Goal: Task Accomplishment & Management: Manage account settings

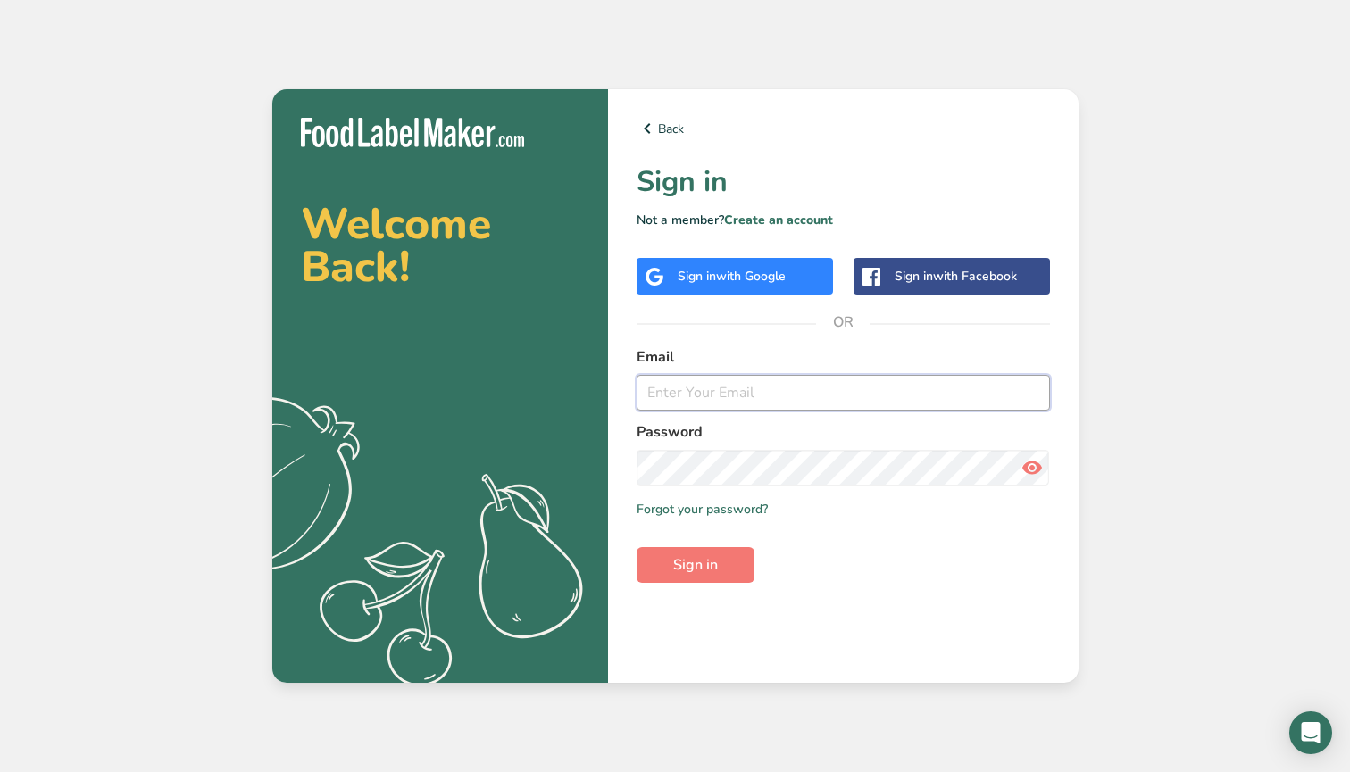
type input "sanna@derbymule.com"
click at [695, 564] on button "Sign in" at bounding box center [696, 565] width 118 height 36
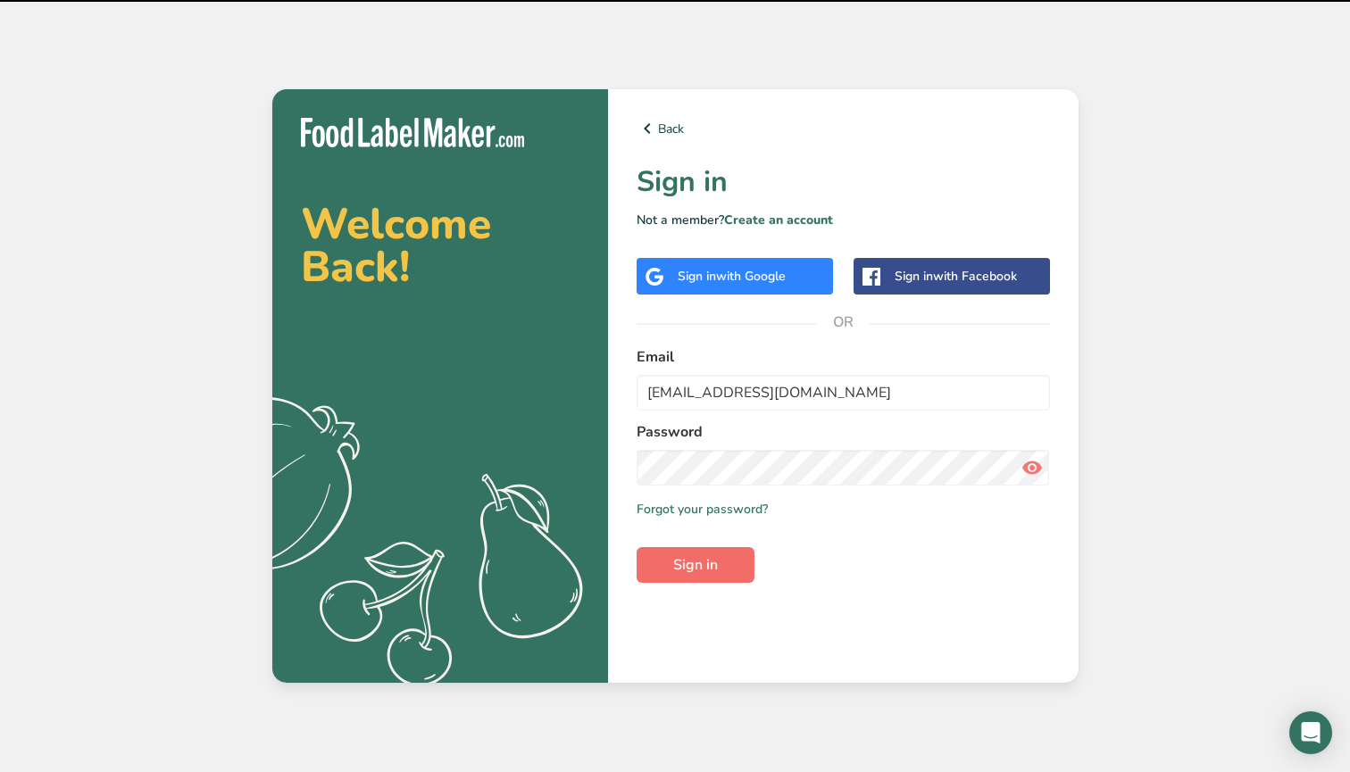
click at [668, 576] on button "Sign in" at bounding box center [696, 565] width 118 height 36
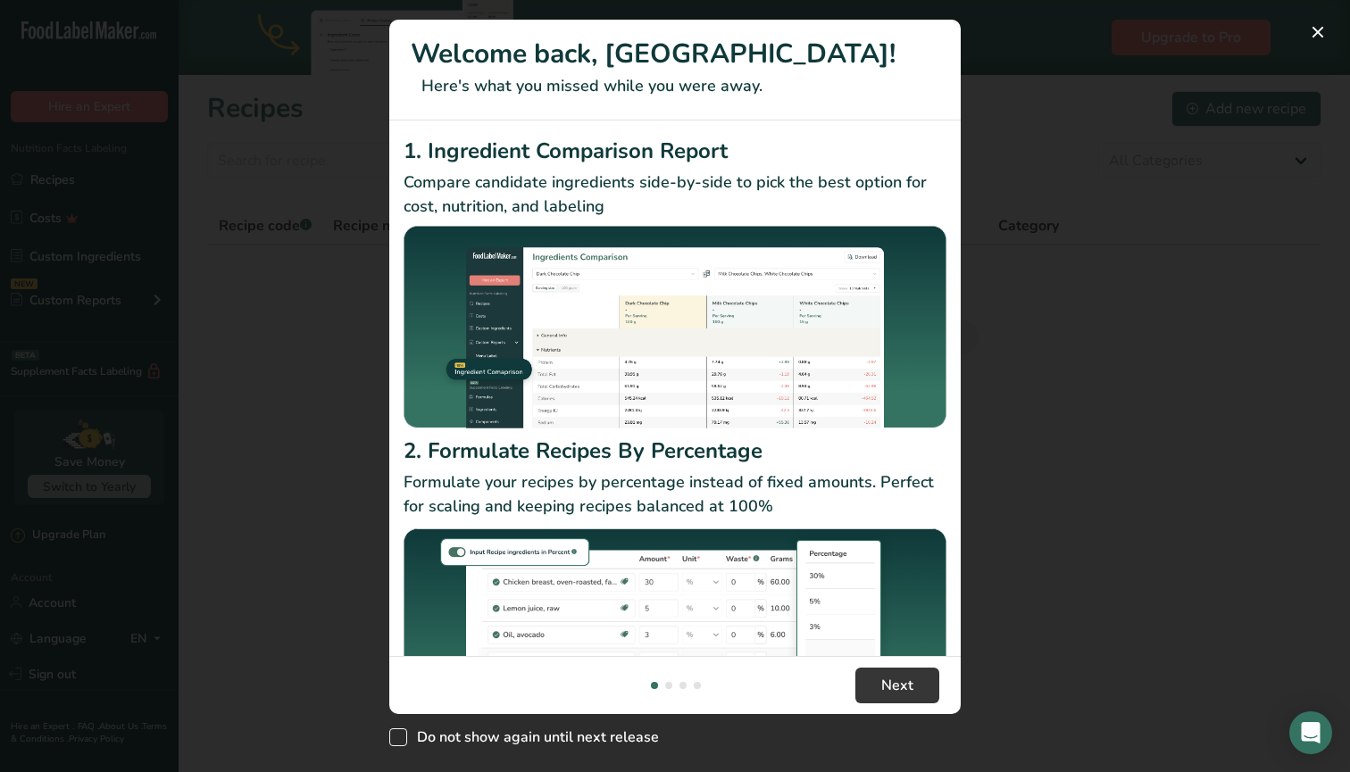
click at [400, 739] on span "New Features" at bounding box center [398, 738] width 18 height 18
click at [400, 739] on input "Do not show again until next release" at bounding box center [395, 738] width 12 height 12
checkbox input "true"
click at [1321, 32] on button "New Features" at bounding box center [1318, 32] width 29 height 29
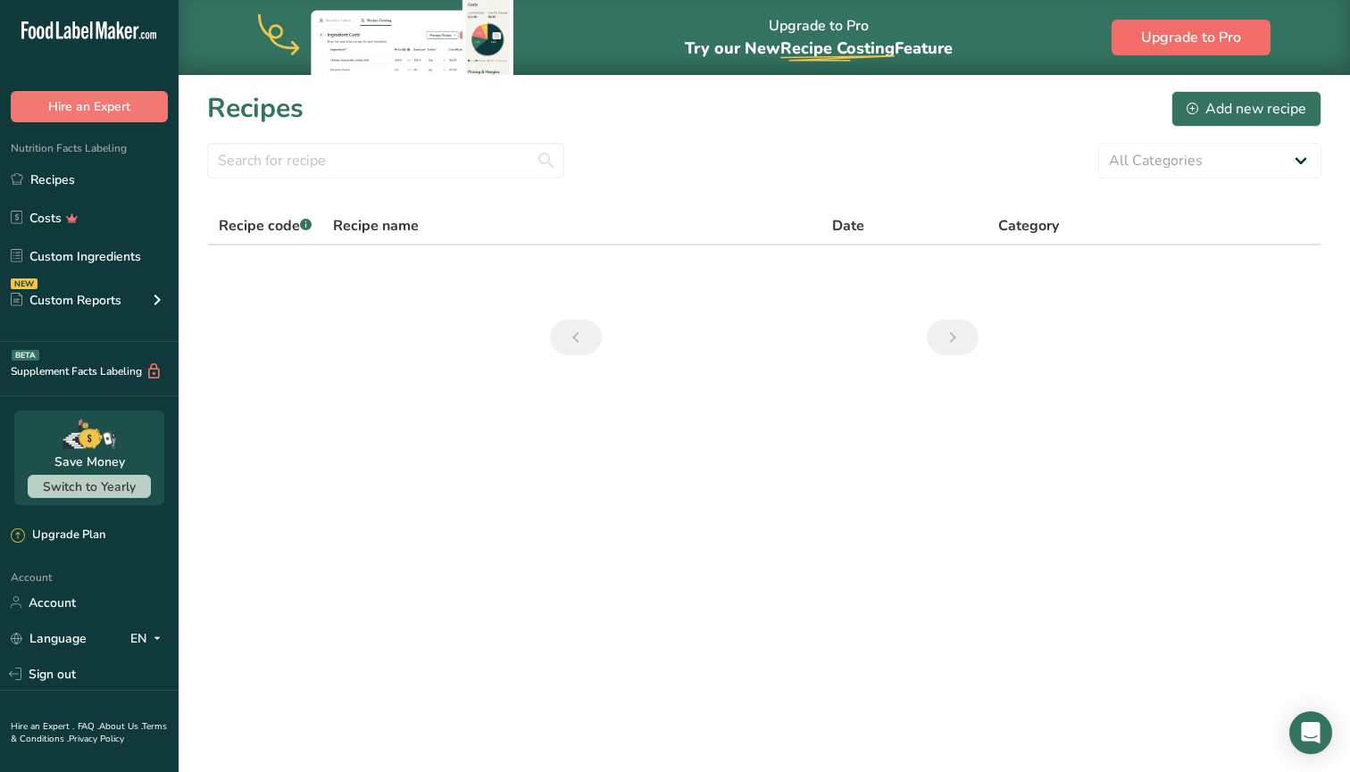
click at [1155, 34] on span "Upgrade to Pro" at bounding box center [1191, 37] width 100 height 21
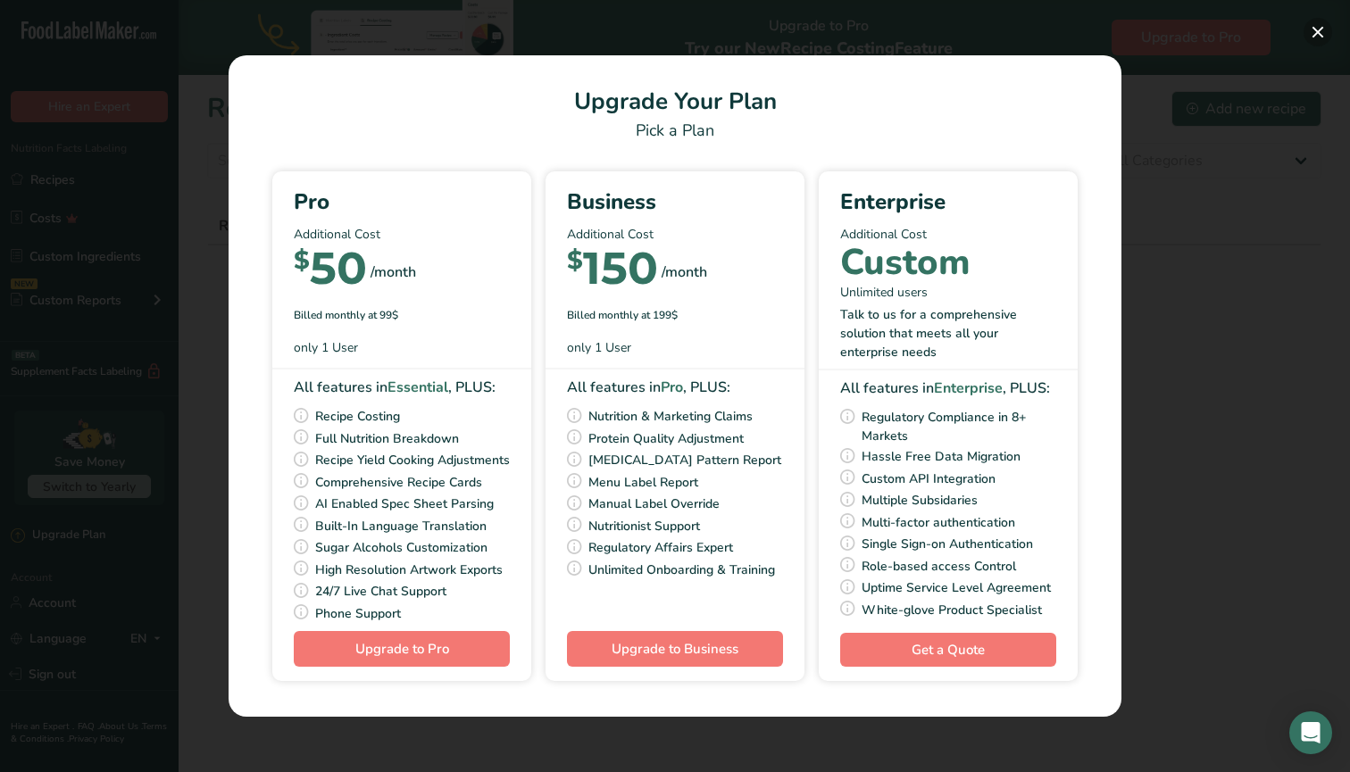
click at [1321, 39] on button "Pick Your Pricing Plan Modal" at bounding box center [1318, 32] width 29 height 29
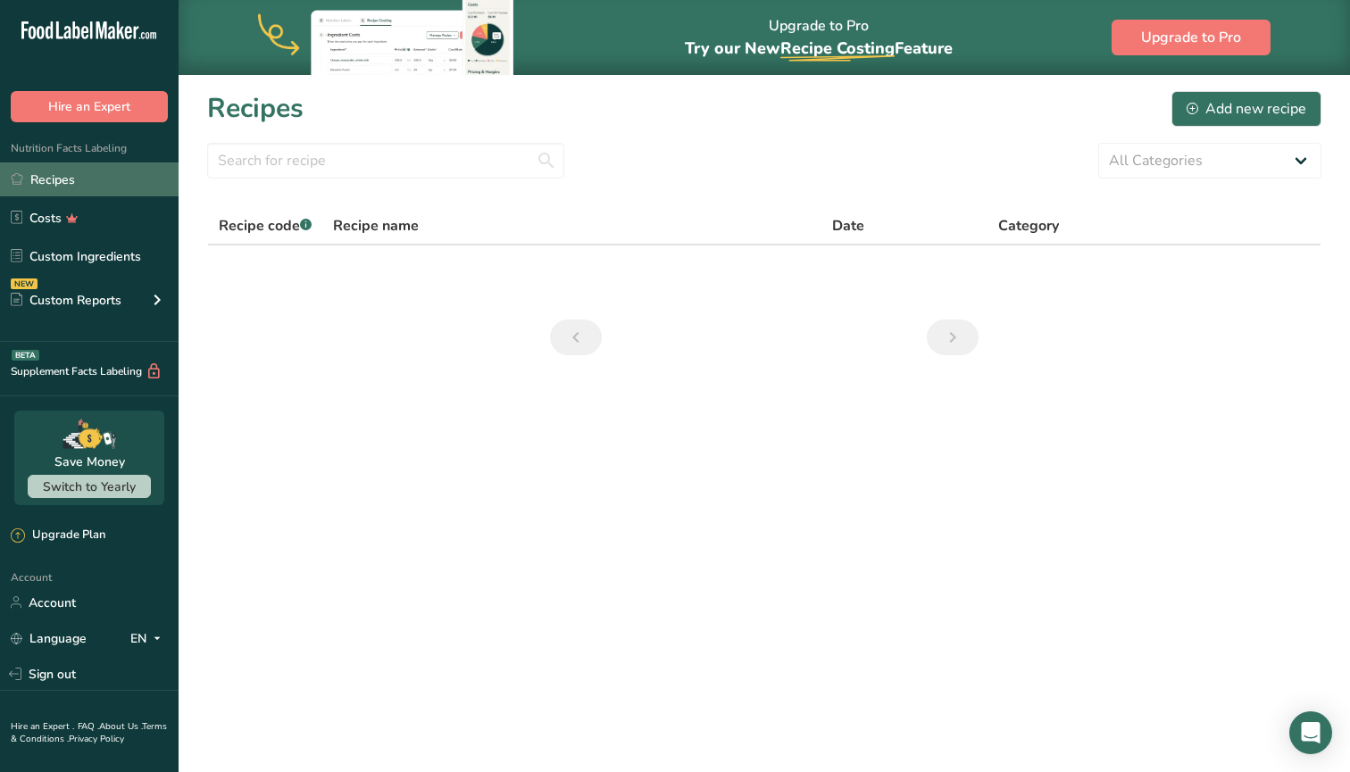
click at [58, 181] on link "Recipes" at bounding box center [89, 180] width 179 height 34
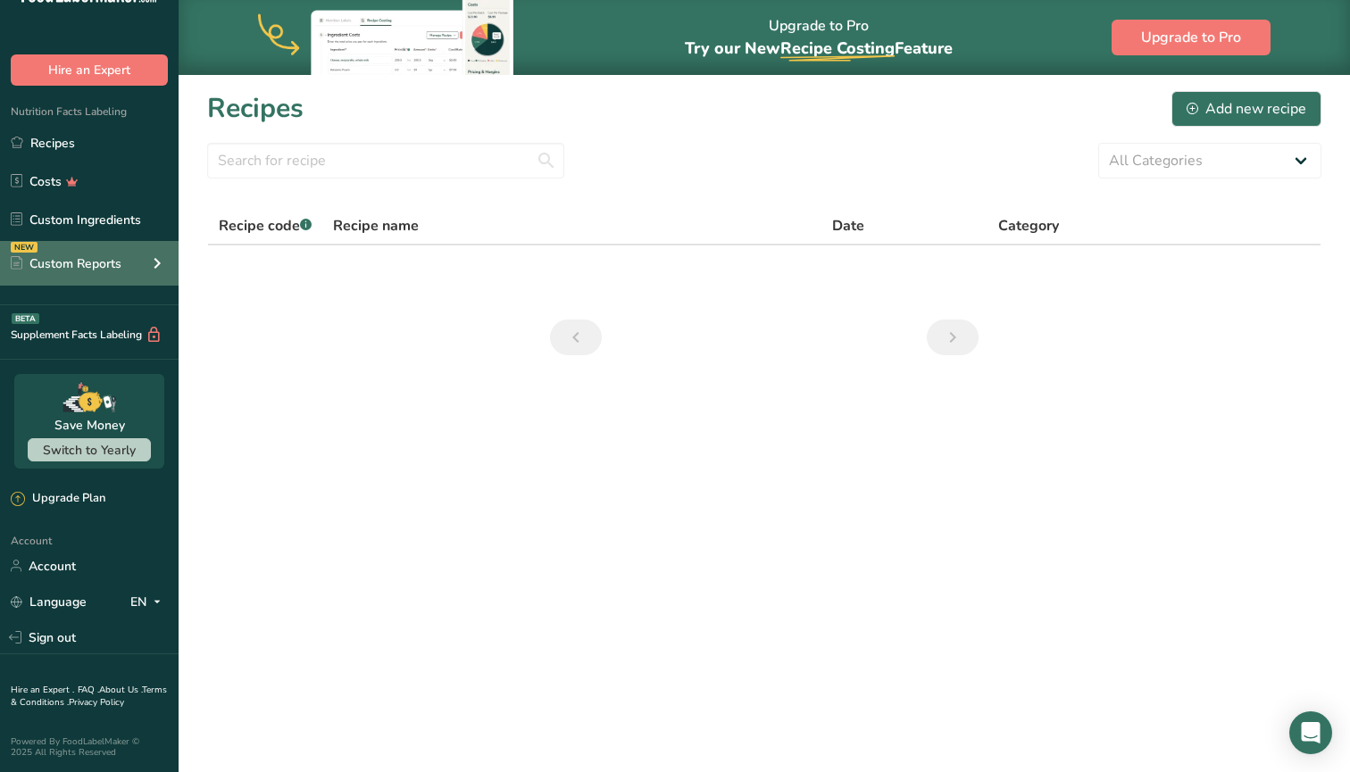
scroll to position [36, 0]
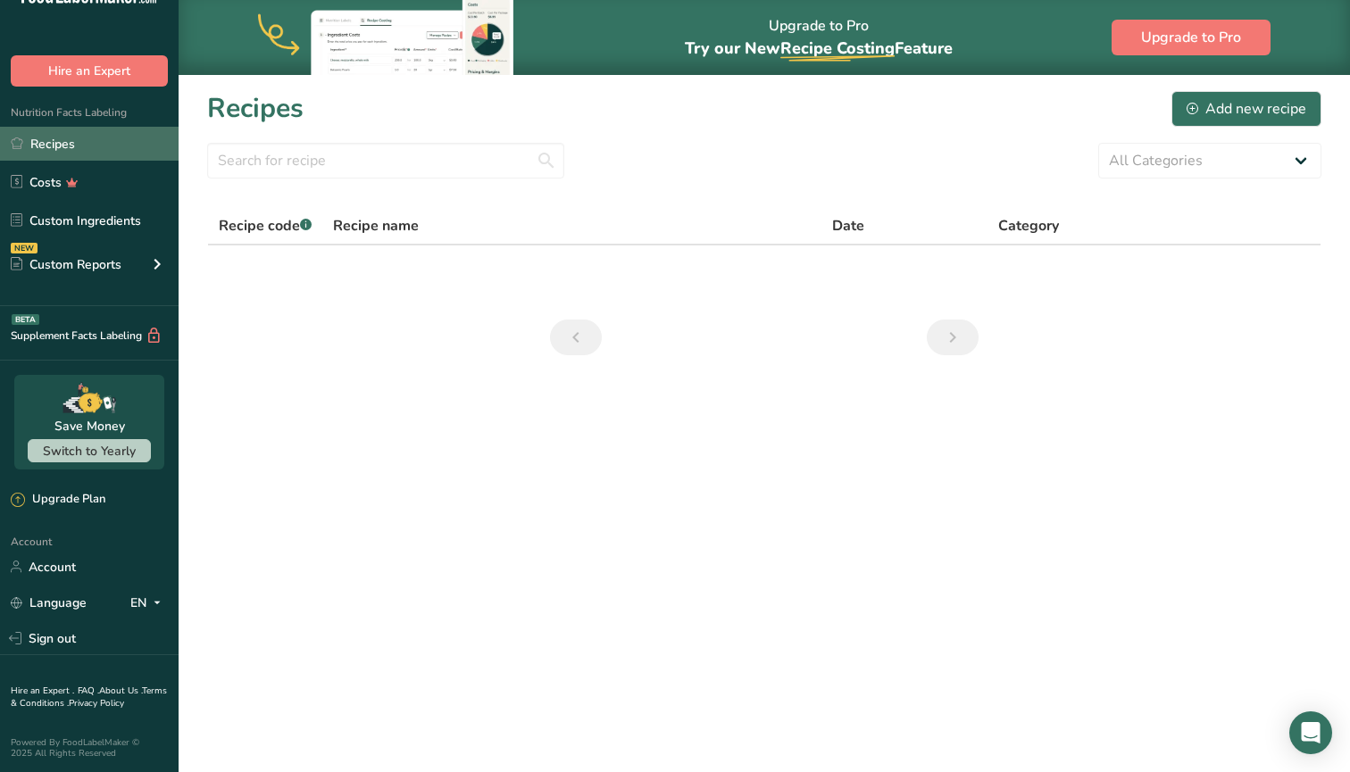
click at [53, 137] on link "Recipes" at bounding box center [89, 144] width 179 height 34
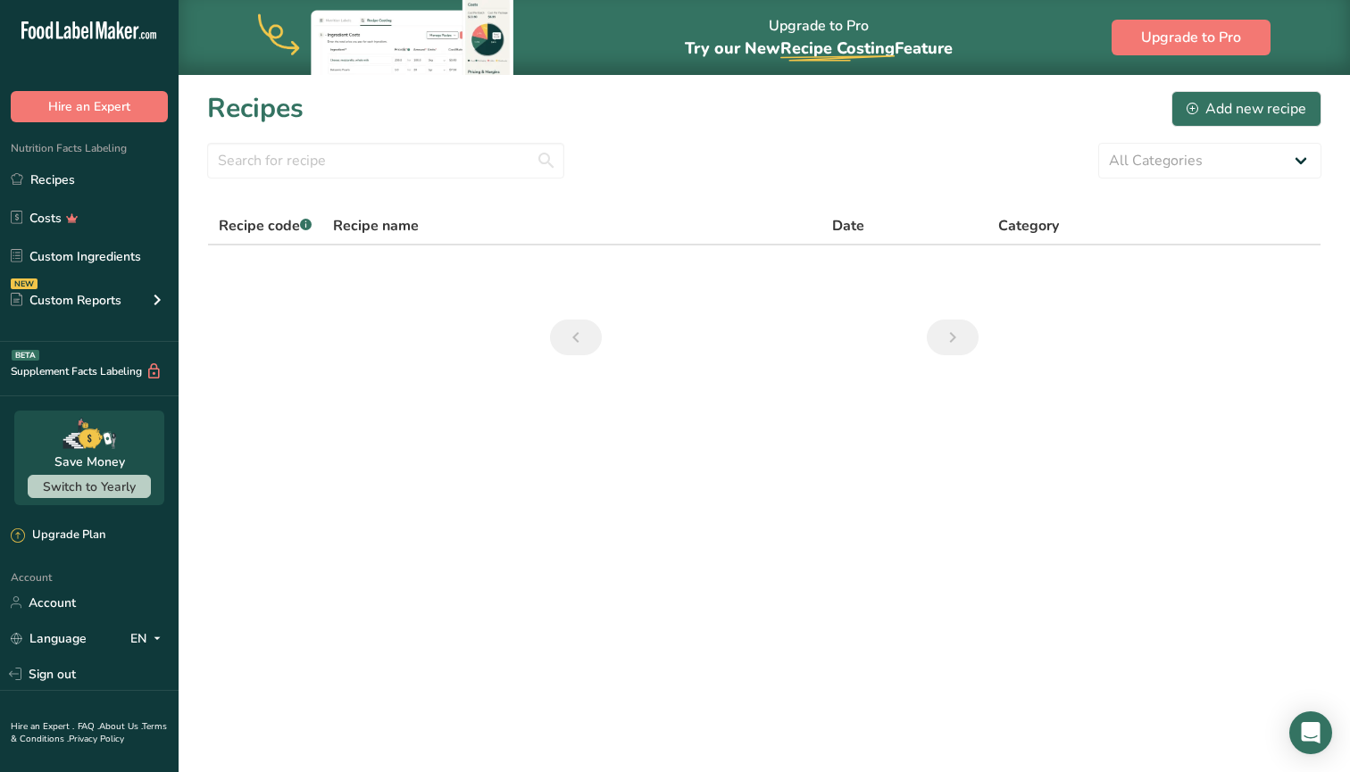
scroll to position [0, 0]
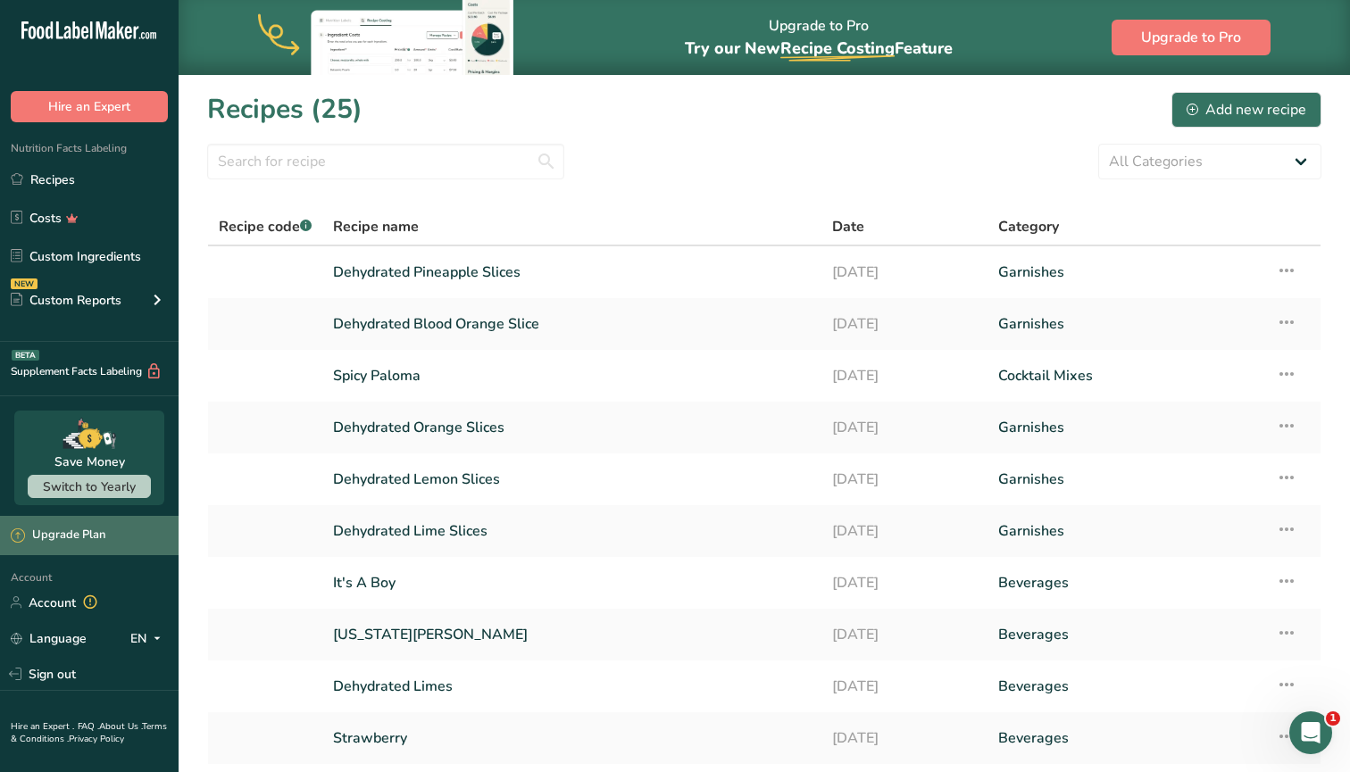
click at [55, 531] on div "Upgrade Plan" at bounding box center [58, 536] width 95 height 18
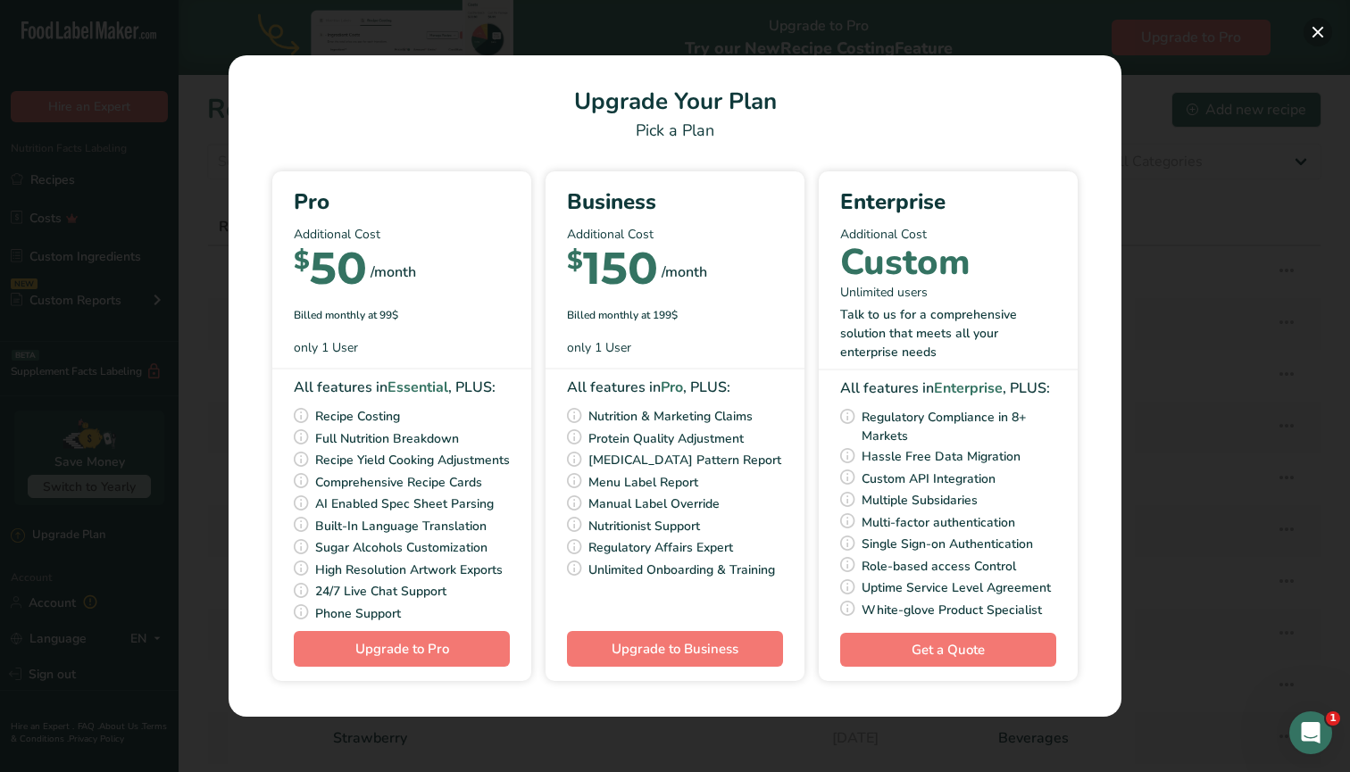
click at [1316, 29] on button "Pick Your Pricing Plan Modal" at bounding box center [1318, 32] width 29 height 29
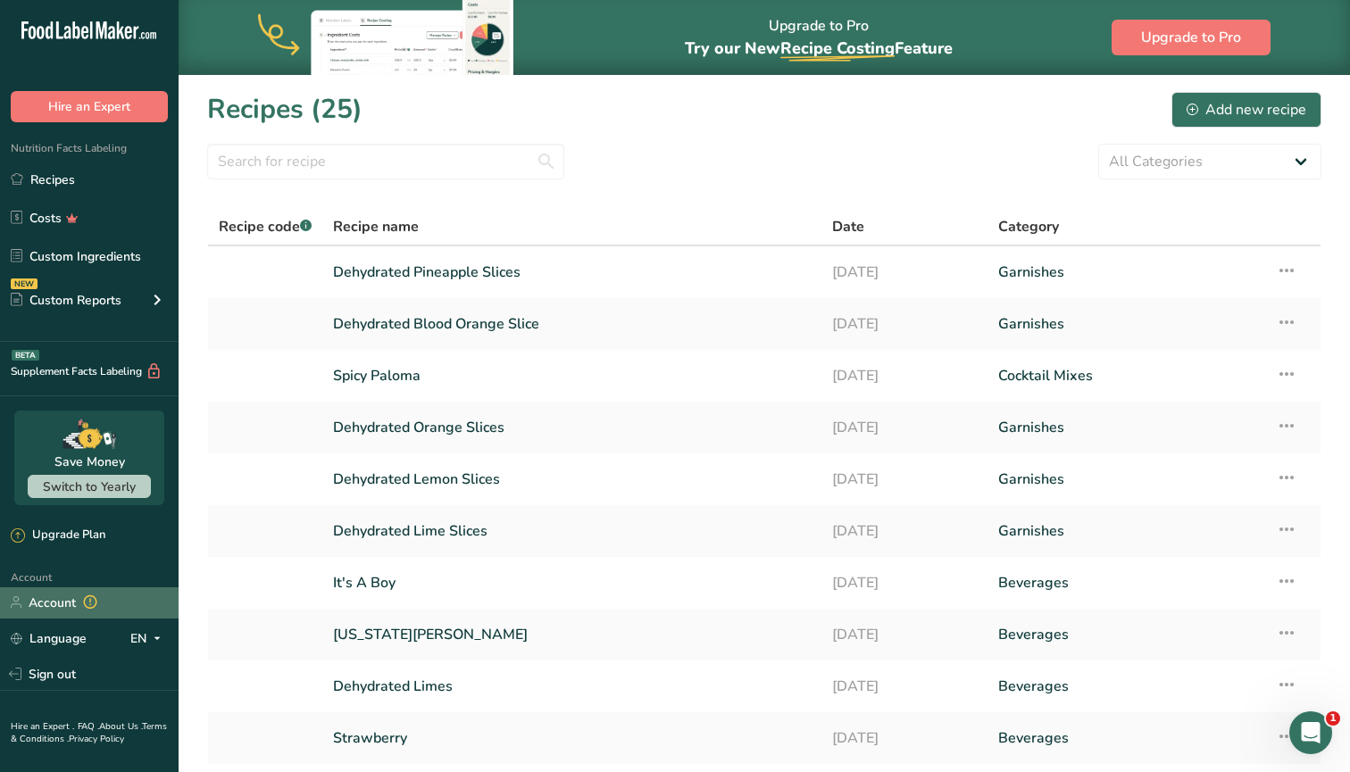
click at [47, 603] on link "Account" at bounding box center [89, 603] width 179 height 31
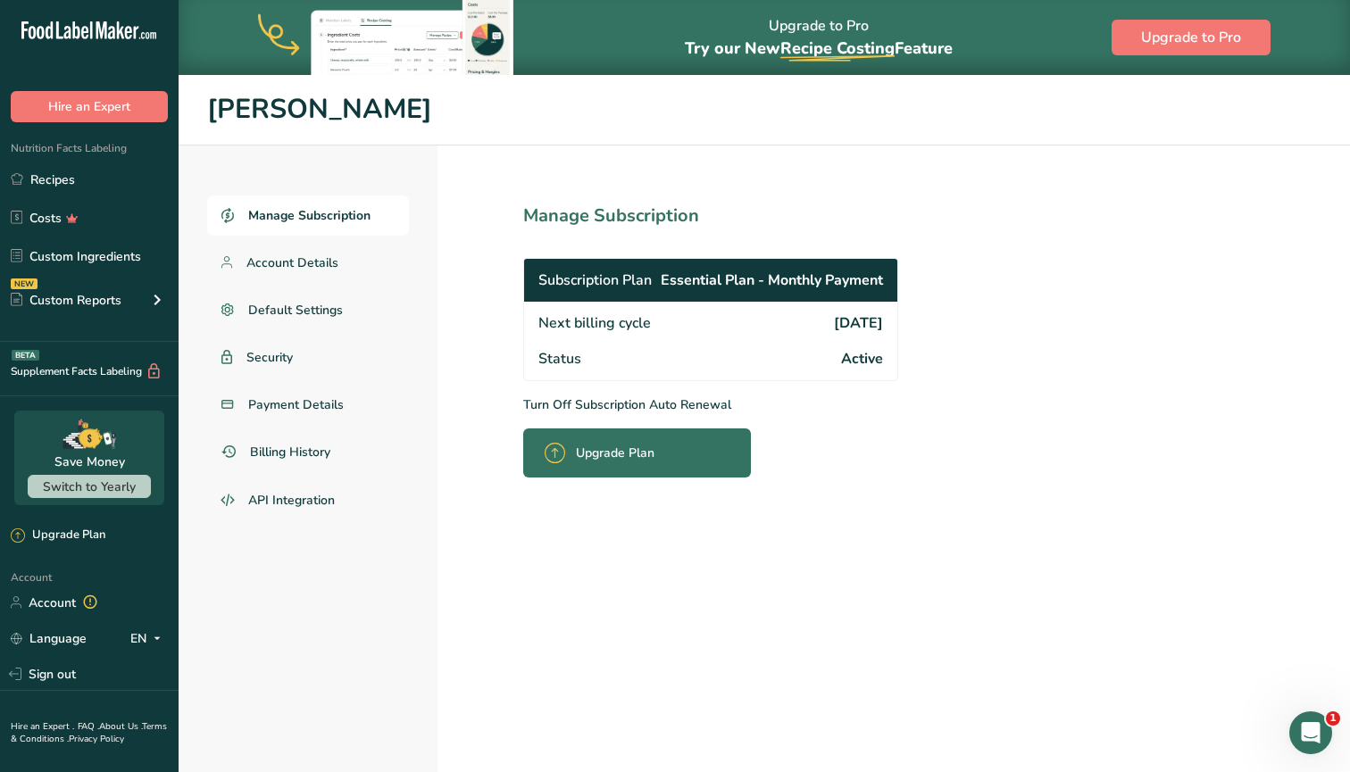
click at [556, 462] on icon at bounding box center [555, 453] width 21 height 21
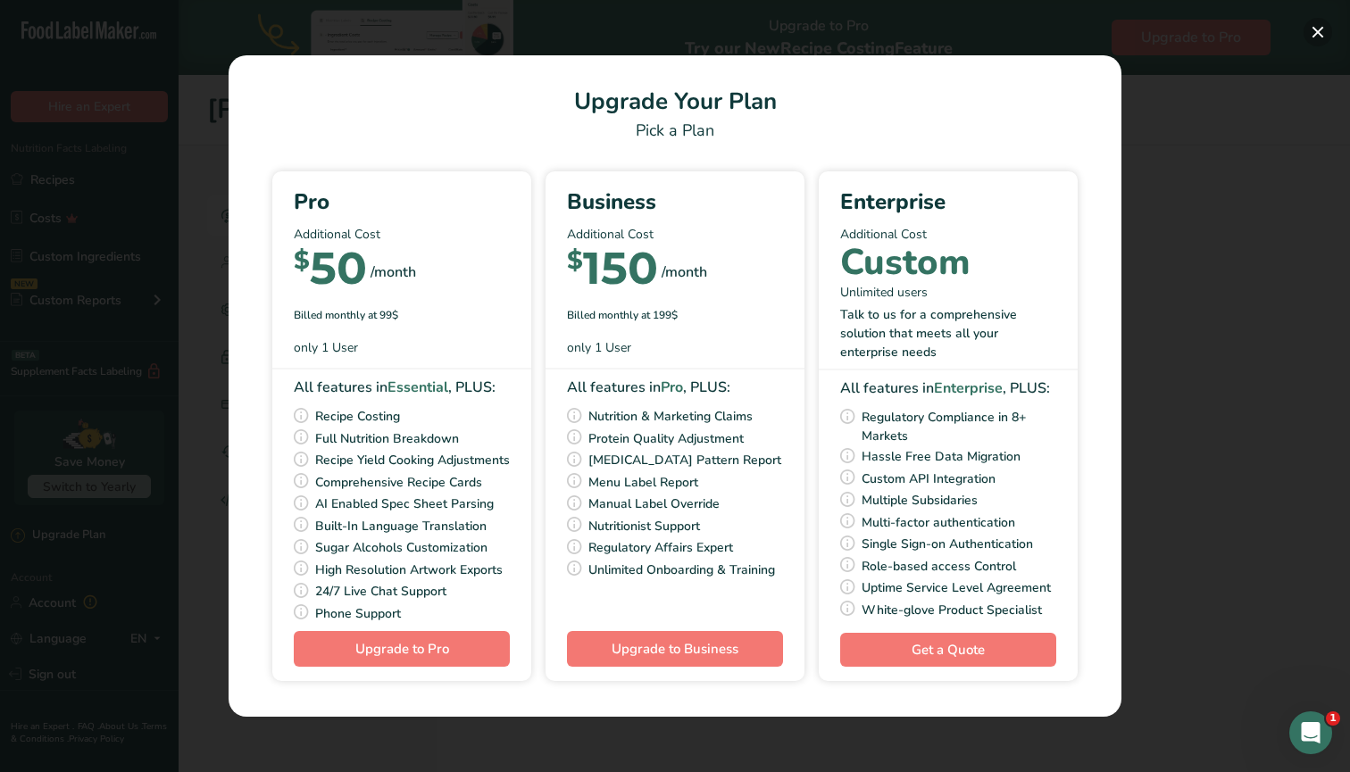
click at [1323, 22] on button "Pick Your Pricing Plan Modal" at bounding box center [1318, 32] width 29 height 29
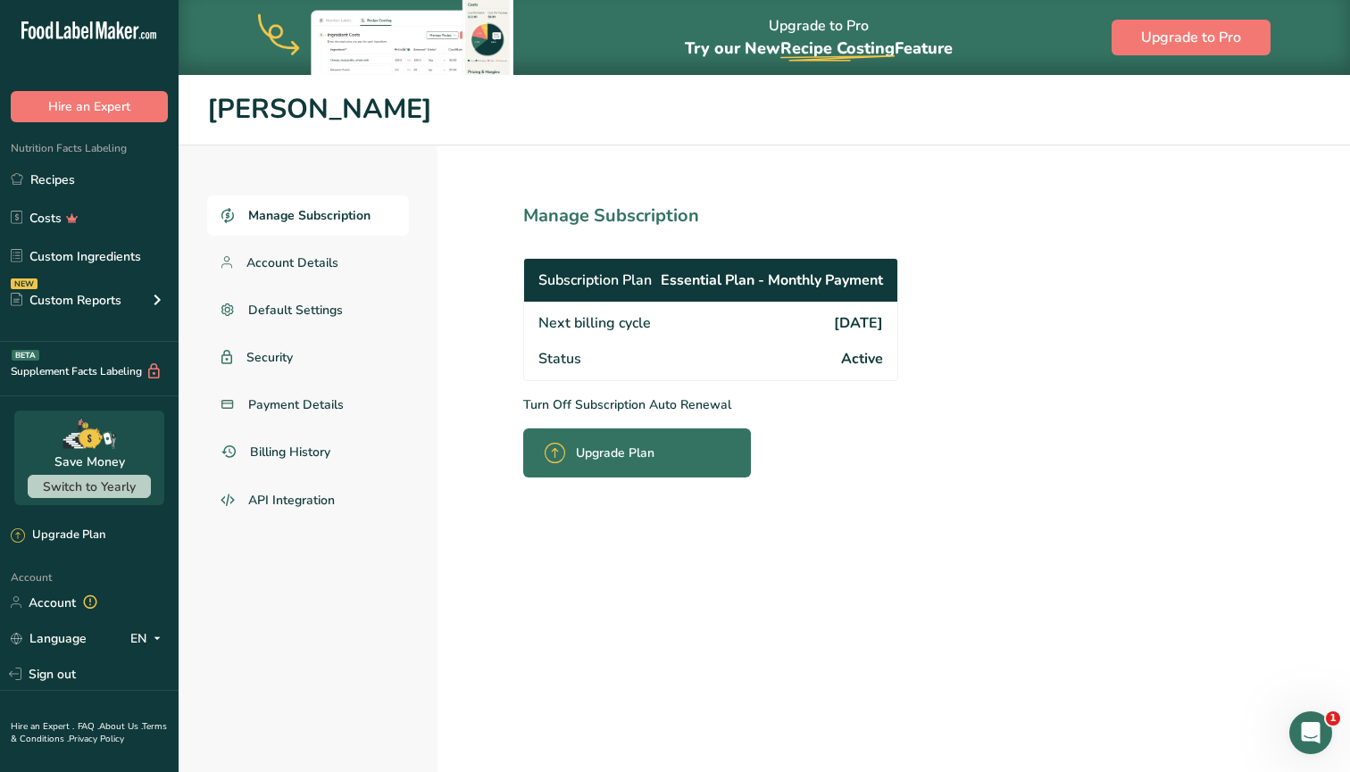
click at [86, 482] on span "Switch to Yearly" at bounding box center [89, 487] width 93 height 17
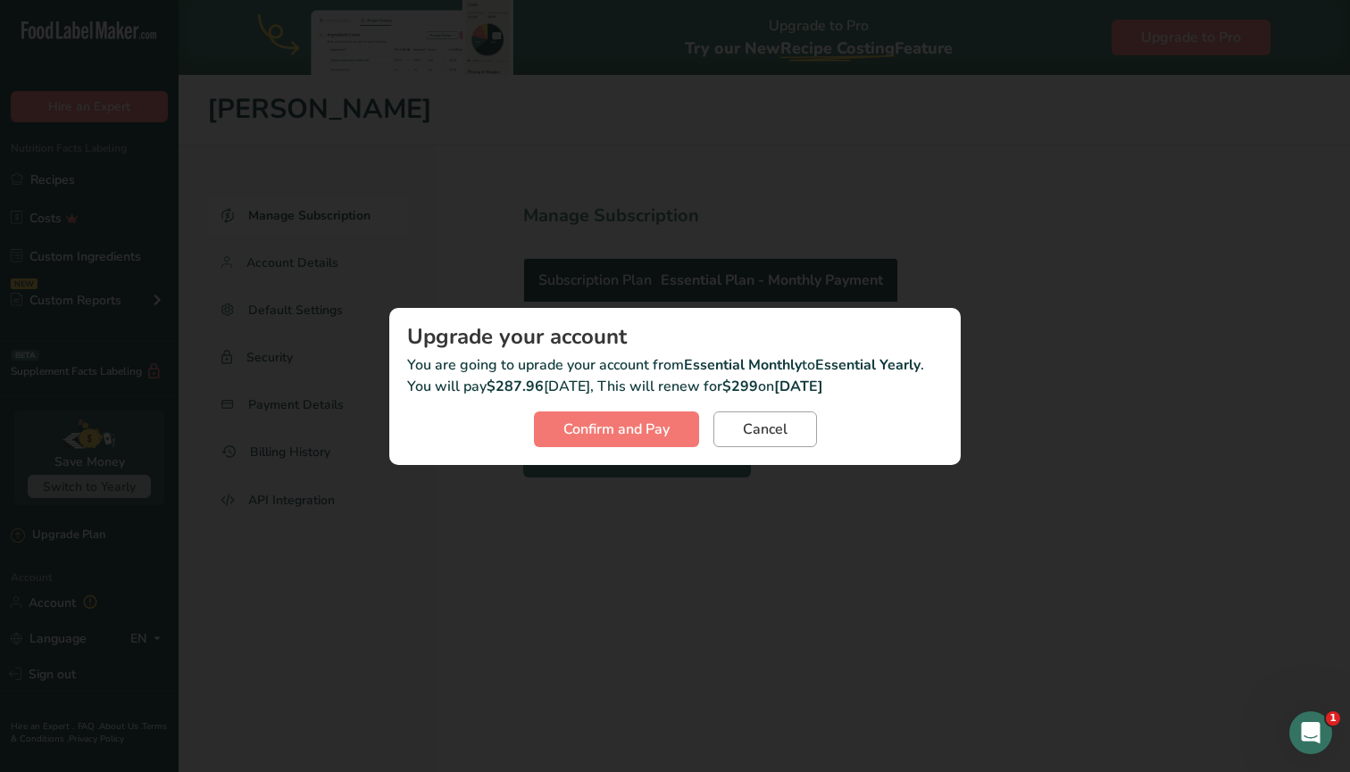
click at [788, 437] on button "Cancel" at bounding box center [765, 430] width 104 height 36
